Goal: Find specific page/section: Find specific page/section

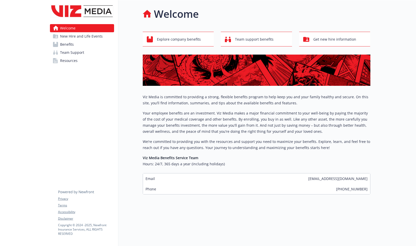
click at [83, 43] on link "Benefits" at bounding box center [82, 44] width 64 height 8
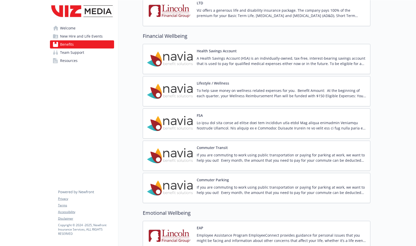
scroll to position [586, 0]
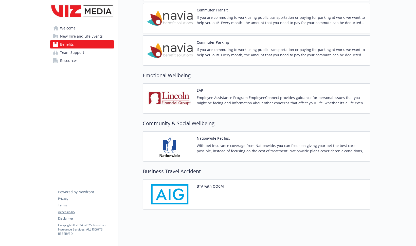
click at [77, 36] on span "New Hire and Life Events" at bounding box center [81, 36] width 43 height 8
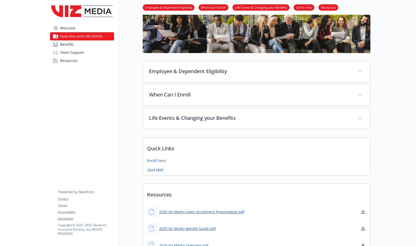
scroll to position [84, 0]
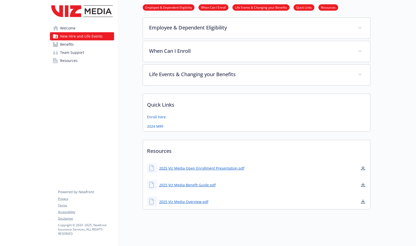
click at [63, 28] on span "Welcome" at bounding box center [67, 28] width 15 height 8
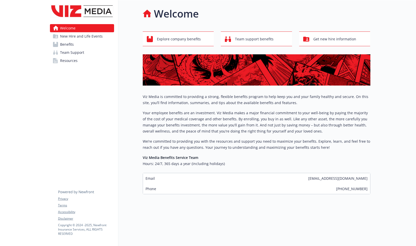
scroll to position [4, 0]
